Goal: Communication & Community: Answer question/provide support

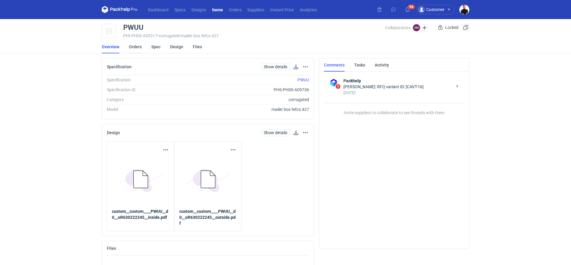
click at [132, 46] on link "Orders" at bounding box center [135, 46] width 13 height 13
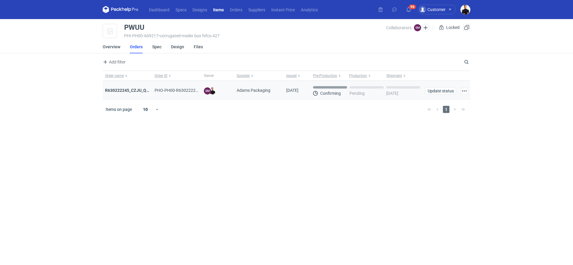
click at [121, 87] on div "R630222245_CZJU_QNLS_PWUU" at bounding box center [127, 90] width 45 height 6
click at [121, 90] on strong "R630222245_CZJU_QNLS_PWUU" at bounding box center [136, 90] width 63 height 5
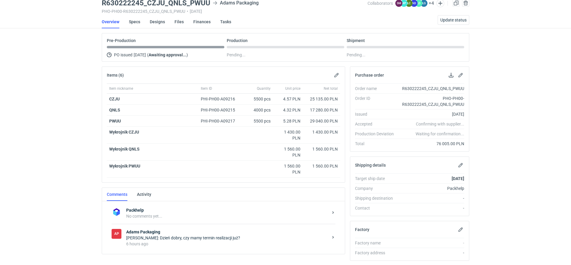
scroll to position [36, 0]
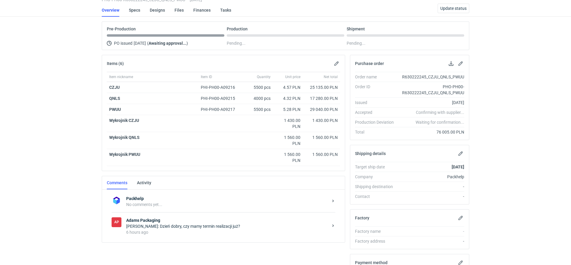
click at [184, 220] on strong "Adams Packaging" at bounding box center [227, 221] width 202 height 6
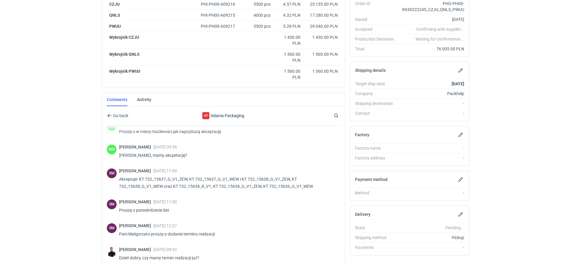
scroll to position [178, 0]
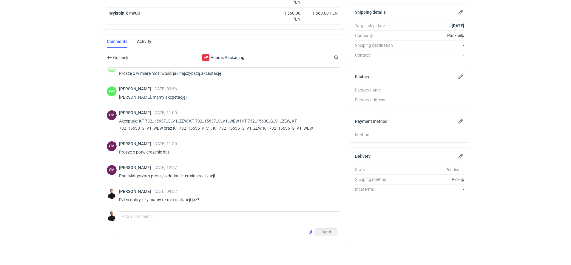
click at [171, 230] on div "Send" at bounding box center [229, 234] width 221 height 10
click at [167, 222] on textarea "Comment message" at bounding box center [229, 220] width 221 height 17
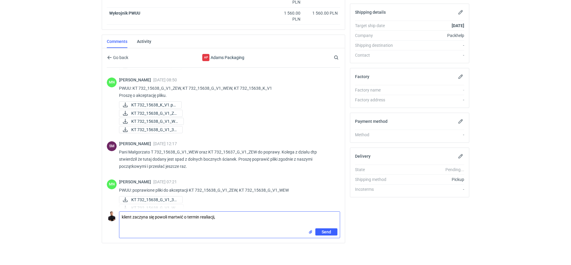
scroll to position [275, 0]
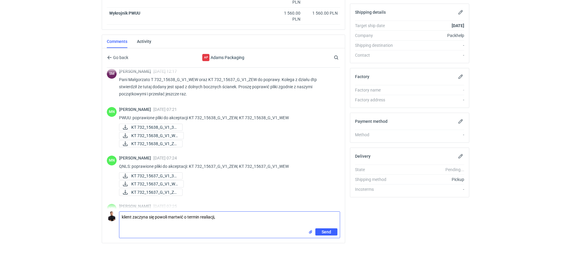
click at [205, 212] on textarea "klient zaczyna się powoli martwić o termin realiacji," at bounding box center [229, 220] width 221 height 17
click at [209, 214] on textarea "klient zaczyna się powoli martwić o termin realiacji," at bounding box center [229, 220] width 221 height 17
click at [225, 214] on textarea "klient zaczyna się powoli martwić o termin realizacji," at bounding box center [229, 220] width 221 height 17
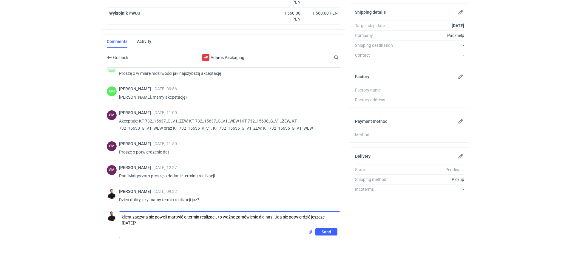
type textarea "klient zaczyna się powoli martwić o termin realizacji, to ważne zamówienie dla …"
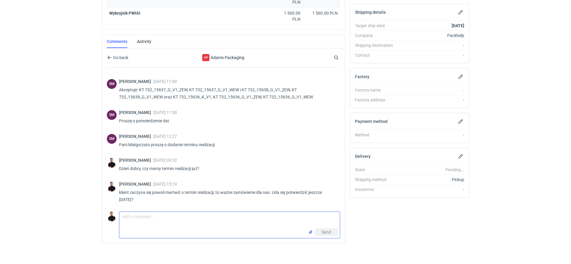
scroll to position [447, 0]
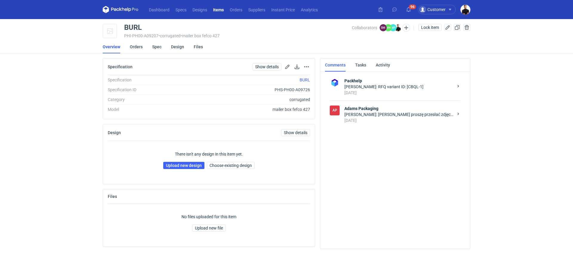
click at [356, 122] on div "[DATE]" at bounding box center [398, 121] width 109 height 6
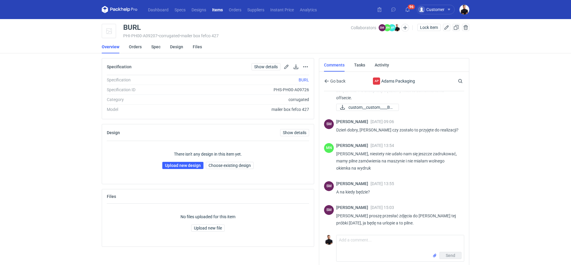
scroll to position [1, 0]
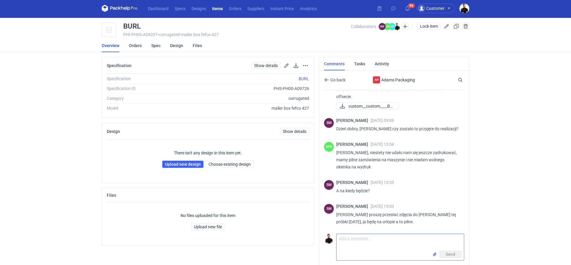
click at [353, 237] on textarea "Comment message" at bounding box center [400, 242] width 127 height 17
type textarea "[PERSON_NAME], uda się to jescze [DATE] zrobić?"
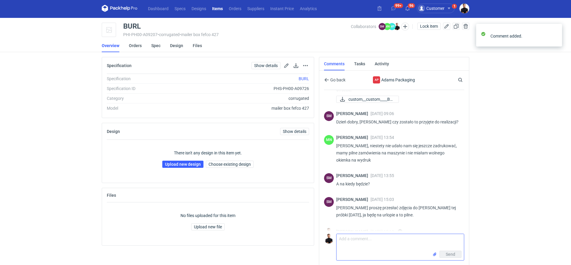
scroll to position [128, 0]
